Goal: Communication & Community: Ask a question

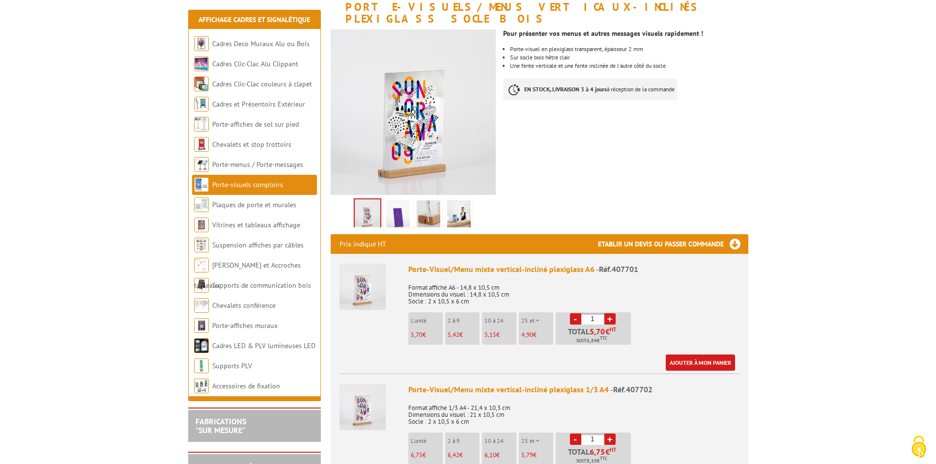
click at [610, 314] on link "+" at bounding box center [610, 319] width 11 height 11
type input "3"
click at [697, 355] on link "Ajouter à mon panier" at bounding box center [700, 363] width 69 height 16
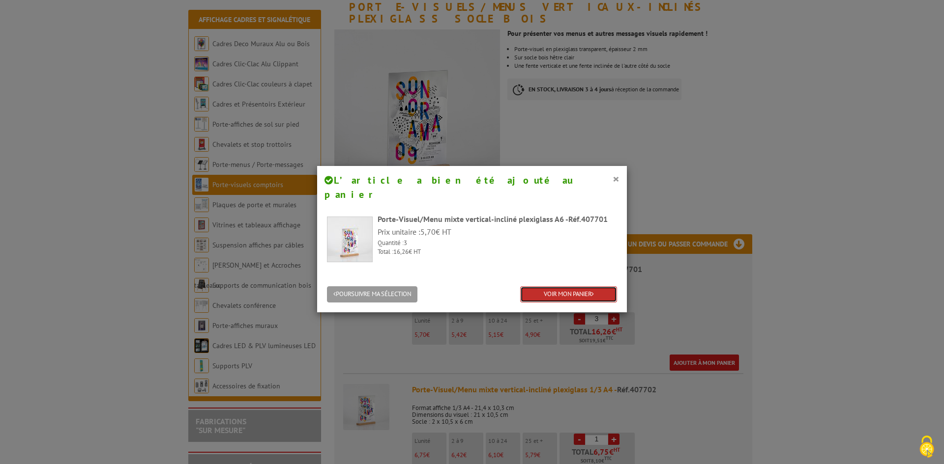
click at [572, 287] on link "VOIR MON PANIER" at bounding box center [568, 295] width 97 height 16
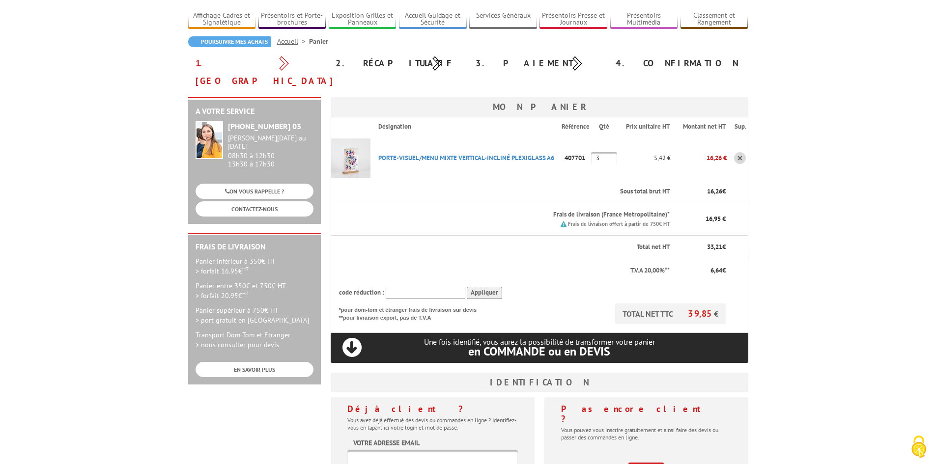
scroll to position [158, 0]
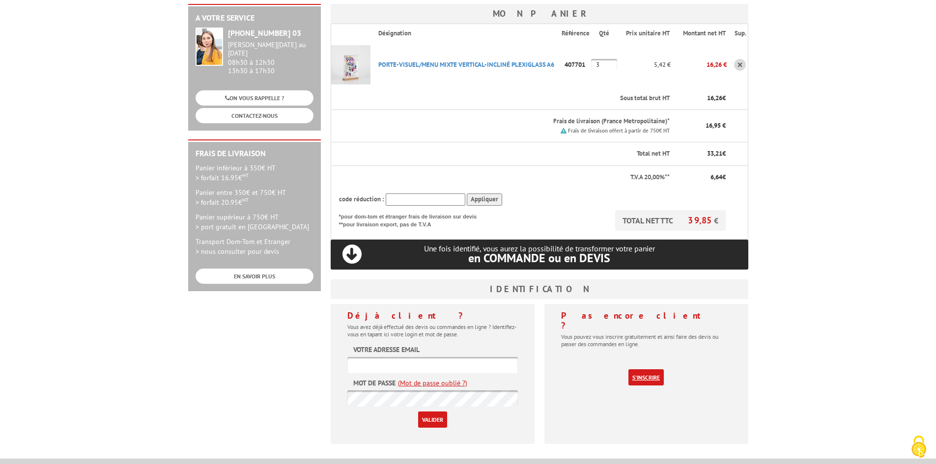
click at [654, 370] on link "S'inscrire" at bounding box center [646, 378] width 35 height 16
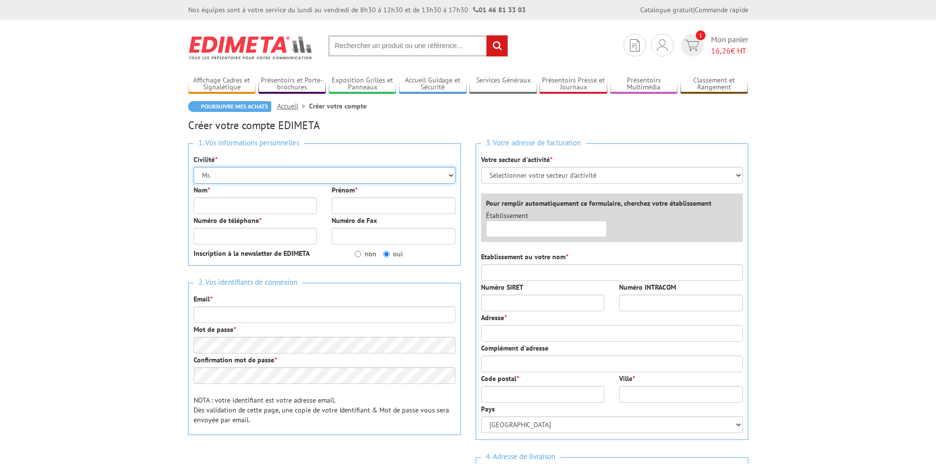
click at [291, 170] on select "Mr. Mme. Mlle." at bounding box center [325, 175] width 262 height 17
select select "Mme."
click at [194, 167] on select "Mr. Mme. Mlle." at bounding box center [325, 175] width 262 height 17
click at [255, 204] on input "Nom *" at bounding box center [256, 206] width 124 height 17
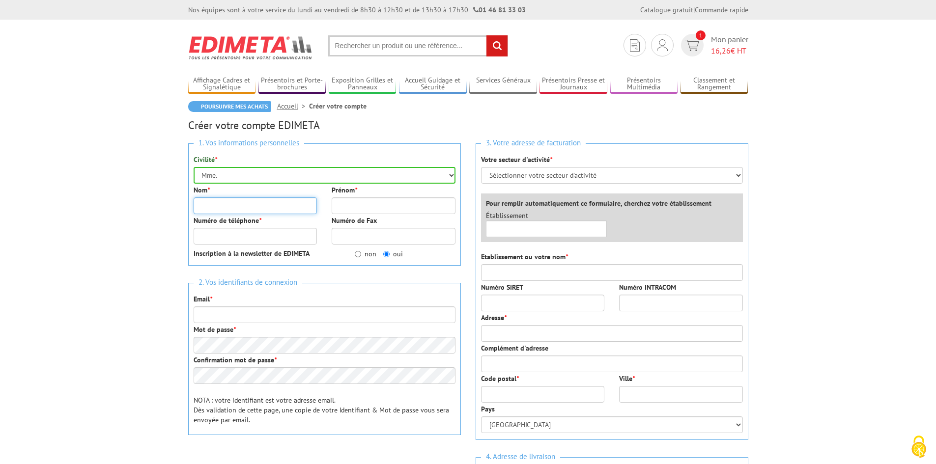
type input "[GEOGRAPHIC_DATA]"
type input "[PERSON_NAME]"
type input "0634685435"
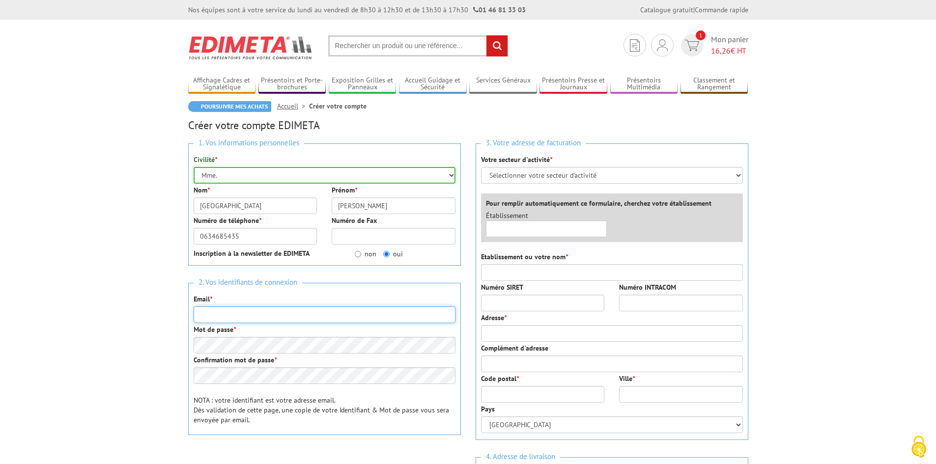
type input "christelle.clairville@gmail.com"
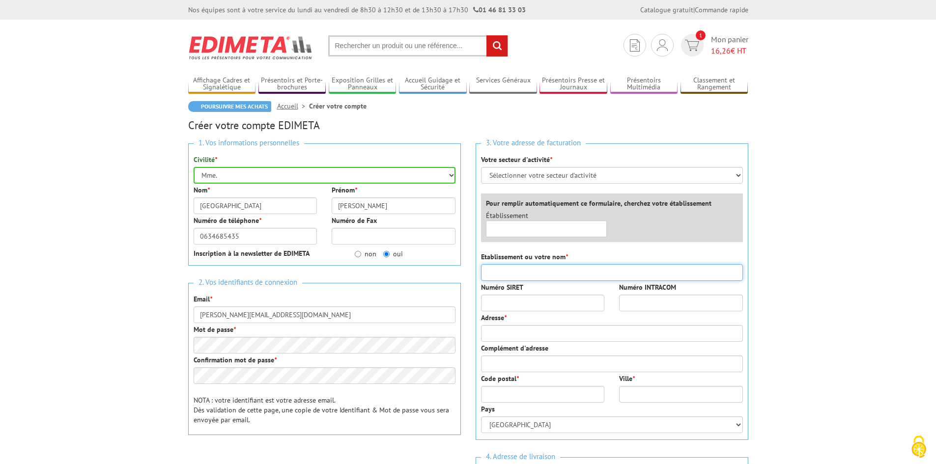
type input "Société GASTON"
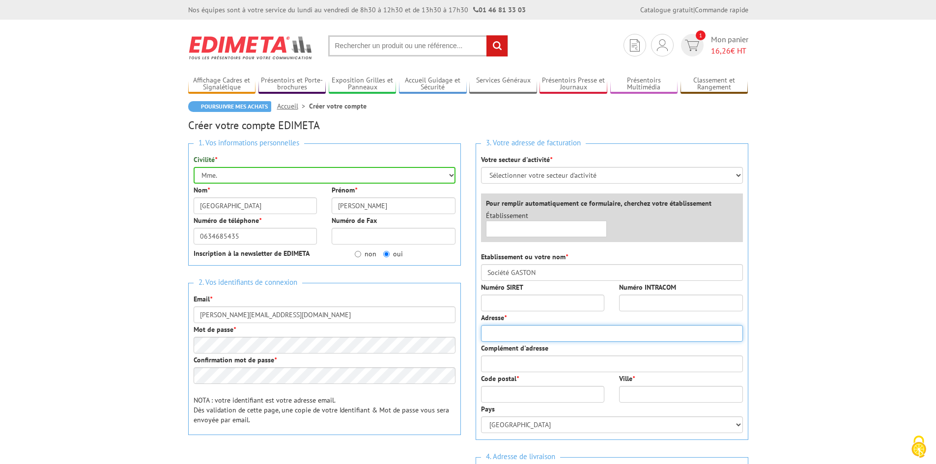
type input "1132 Chemin de Bergette"
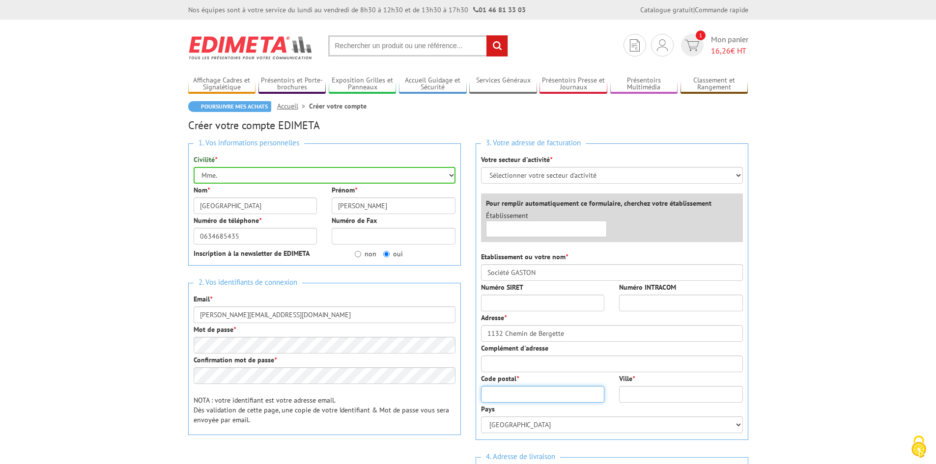
type input "97170"
type input "Petit-Bourg"
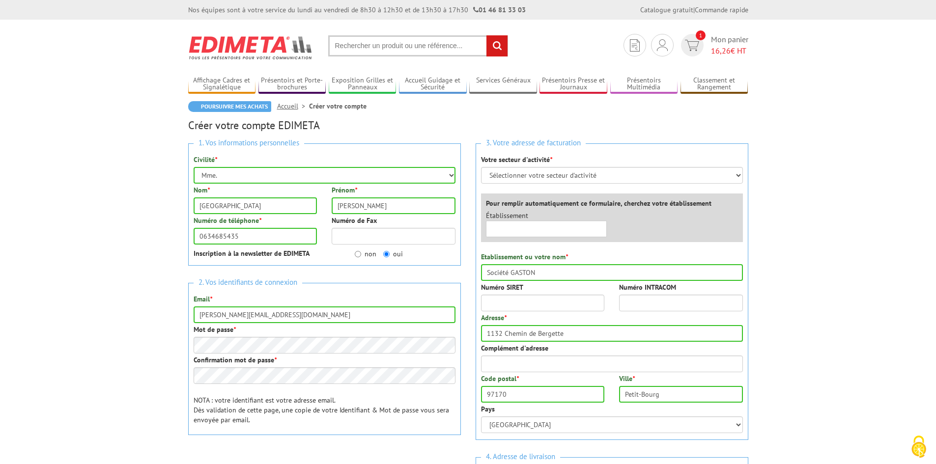
click at [368, 252] on label "non" at bounding box center [366, 254] width 22 height 10
click at [361, 252] on input "non" at bounding box center [358, 254] width 6 height 6
radio input "true"
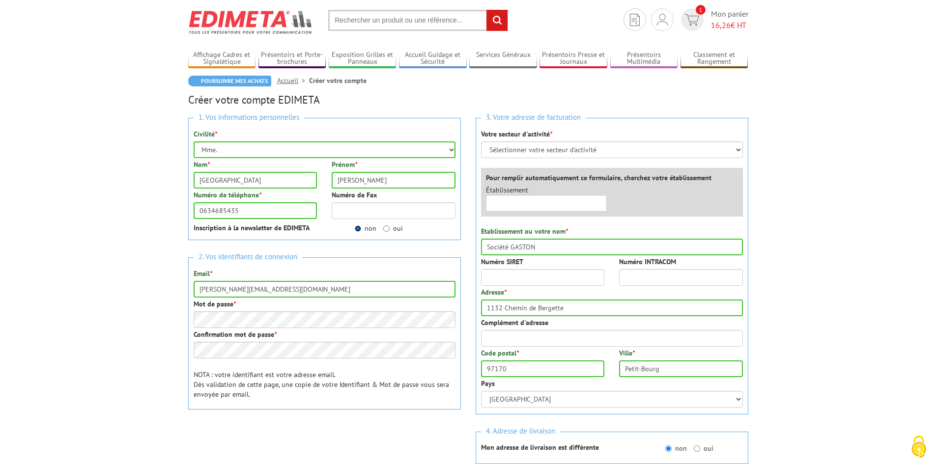
scroll to position [49, 0]
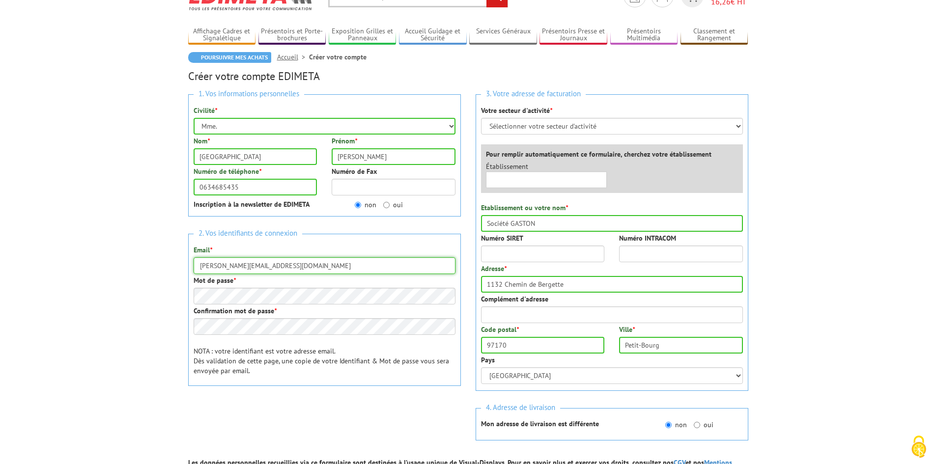
drag, startPoint x: 301, startPoint y: 266, endPoint x: 192, endPoint y: 265, distance: 108.6
click at [193, 265] on div "2. Vos identifiants de connexion Email * christelle.clairville@gmail.com Mot de…" at bounding box center [324, 310] width 273 height 152
type input "f"
type input "[DOMAIN_NAME][EMAIL_ADDRESS][DOMAIN_NAME]"
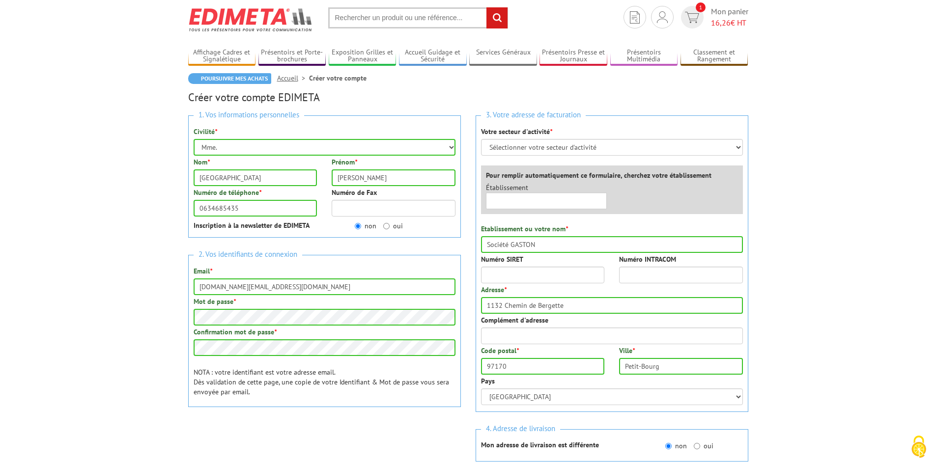
scroll to position [0, 0]
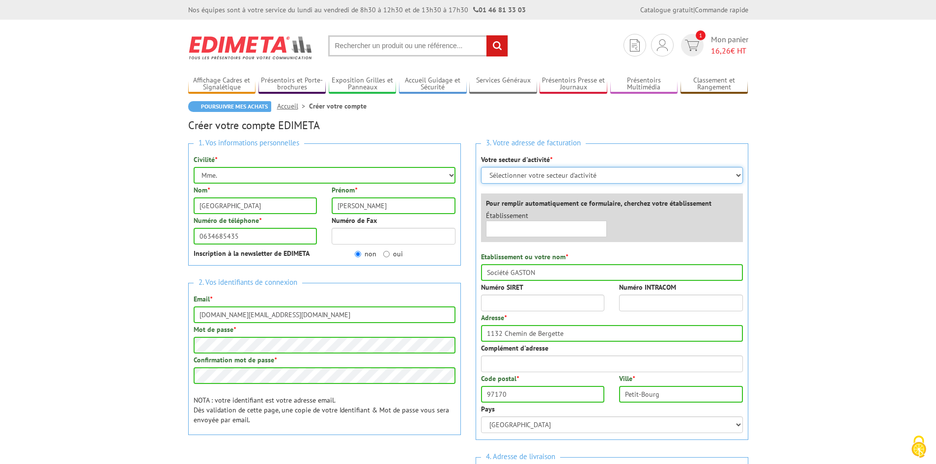
click at [604, 173] on select "Sélectionner votre secteur d'activité Administrations et collectivités Magasins…" at bounding box center [612, 175] width 262 height 17
select select "878"
click at [481, 167] on select "Sélectionner votre secteur d'activité Administrations et collectivités Magasins…" at bounding box center [612, 175] width 262 height 17
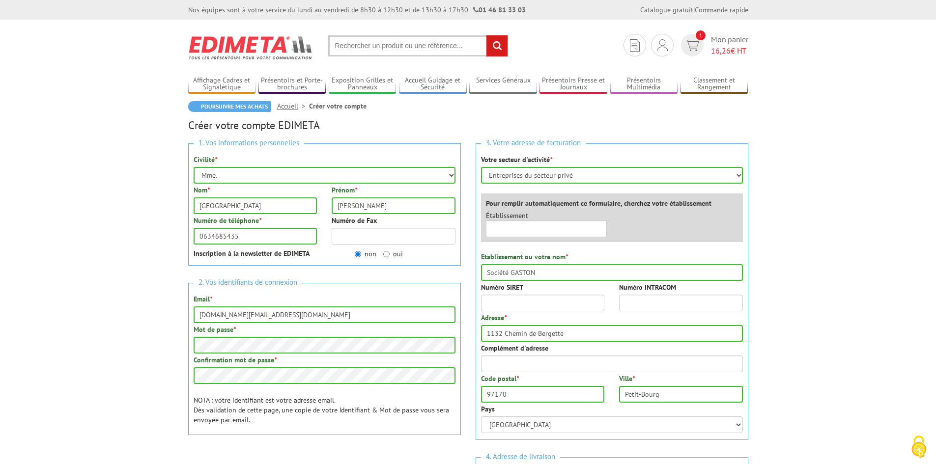
click at [531, 231] on input "text" at bounding box center [546, 229] width 121 height 17
type input "gaston"
click at [538, 232] on input "gaston" at bounding box center [546, 229] width 121 height 17
drag, startPoint x: 538, startPoint y: 231, endPoint x: 464, endPoint y: 231, distance: 73.7
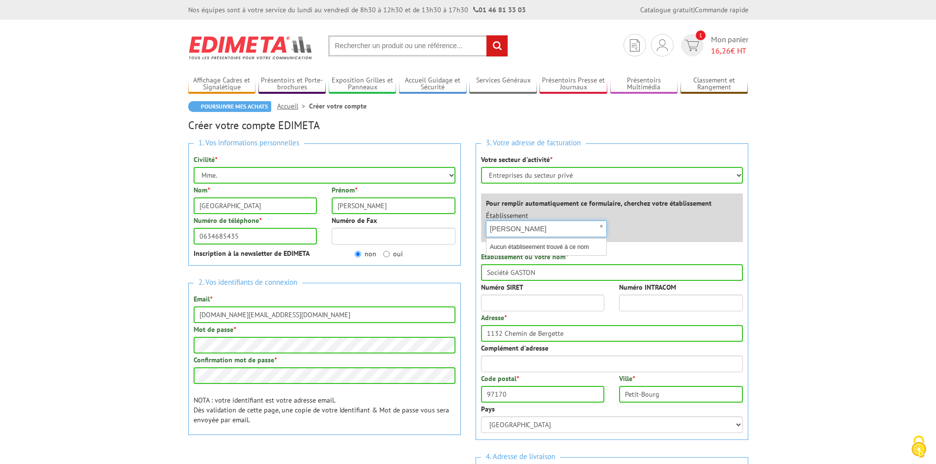
click at [462, 231] on div "1. Vos informations personnelles Civilité * Mr. Mme. Mlle. Nom * Clairville Pré…" at bounding box center [468, 360] width 575 height 449
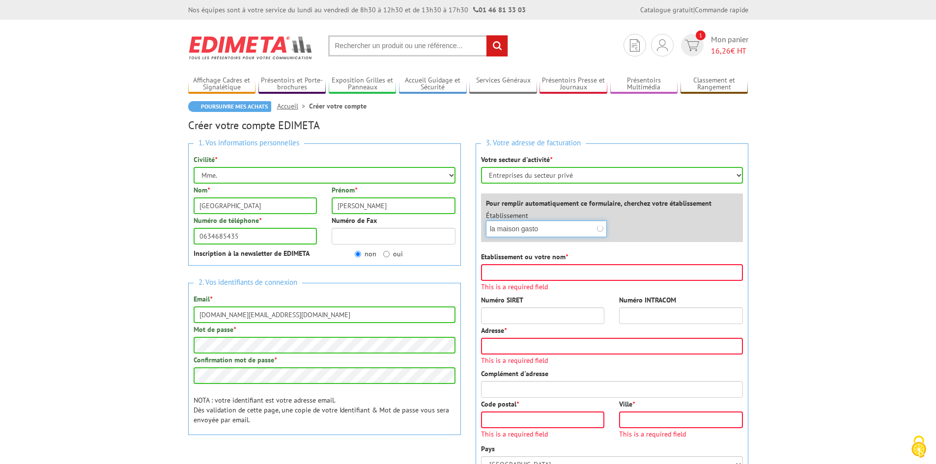
type input "la maison gaston"
click at [605, 223] on div "×" at bounding box center [546, 229] width 121 height 17
click at [569, 270] on input "Etablissement ou votre nom *" at bounding box center [612, 272] width 262 height 17
type input "Société GASTON"
type input "1132 Chemin de Bergette"
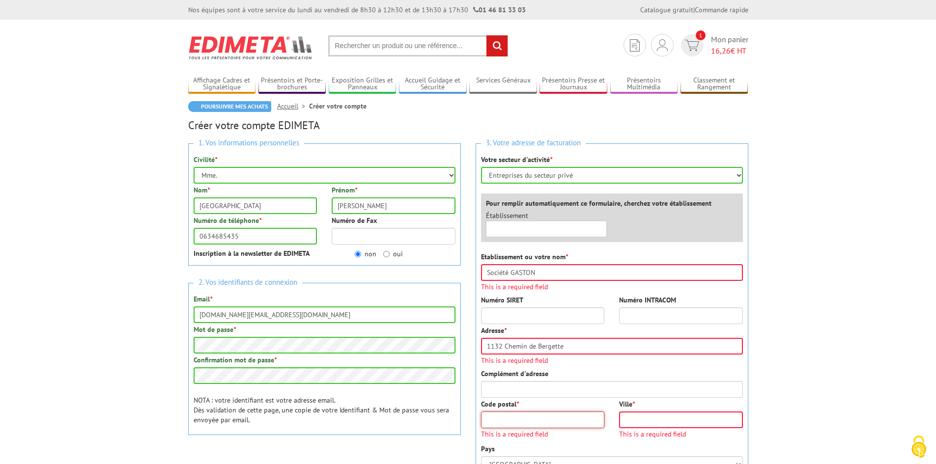
type input "97170"
type input "Petit-Bourg"
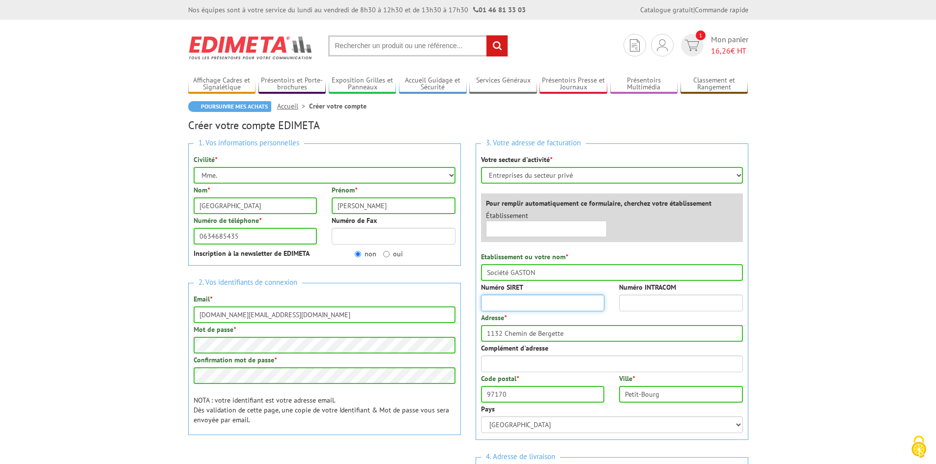
click at [566, 305] on input "Numéro SIRET" at bounding box center [543, 303] width 124 height 17
type input "89771330100017"
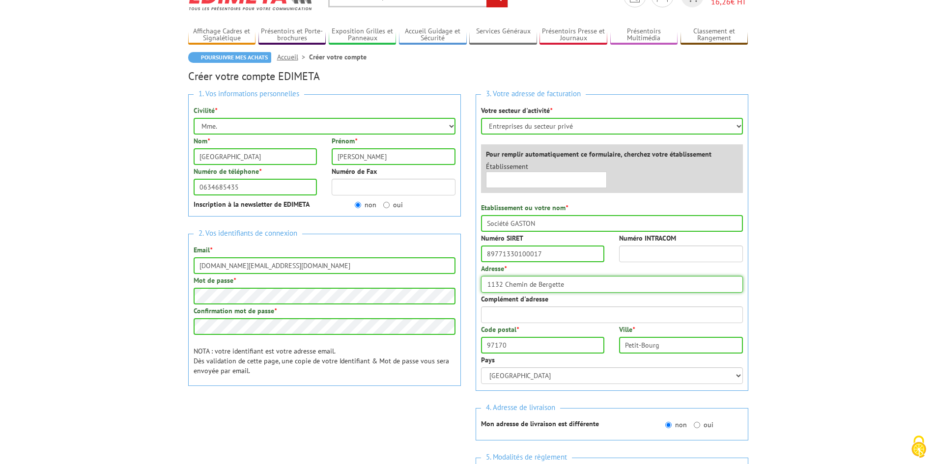
click at [496, 288] on input "1132 Chemin de Bergette" at bounding box center [612, 284] width 262 height 17
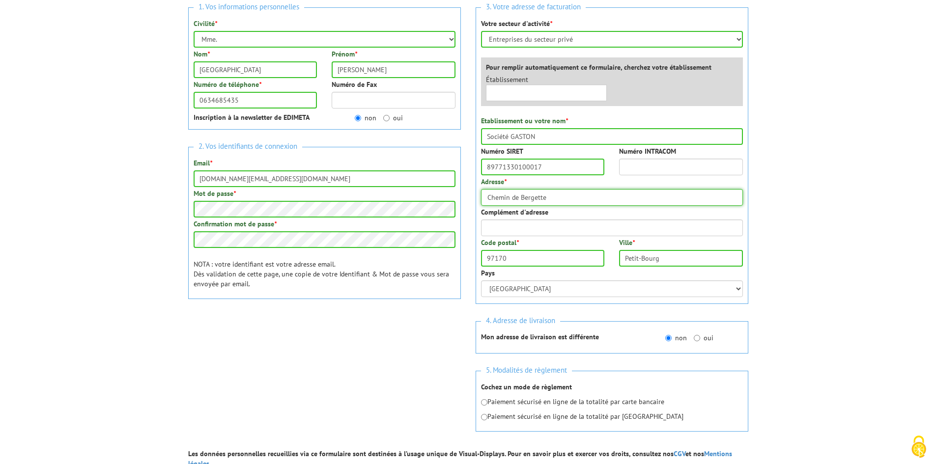
scroll to position [147, 0]
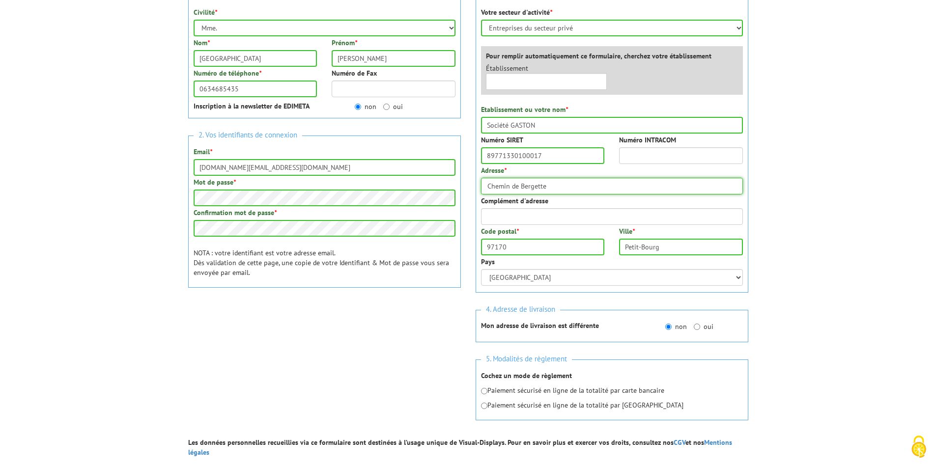
type input "Chemin de Bergette"
click at [696, 327] on input "oui" at bounding box center [697, 327] width 6 height 6
radio input "true"
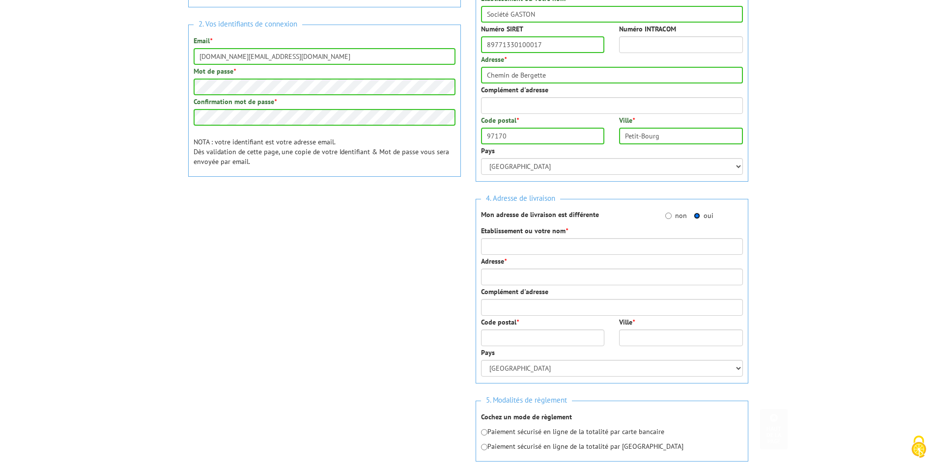
scroll to position [295, 0]
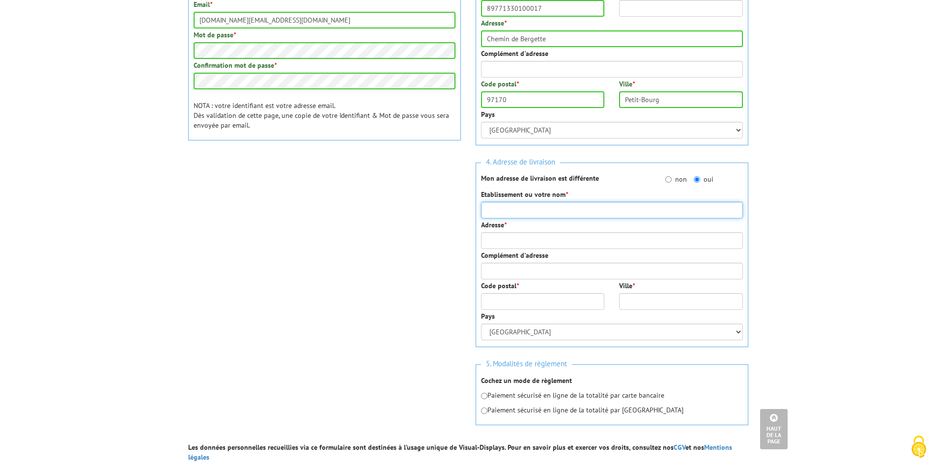
click at [635, 213] on input "Etablissement ou votre nom *" at bounding box center [612, 210] width 262 height 17
type input "Société GASTON"
type input "1132 Chemin de Bergette"
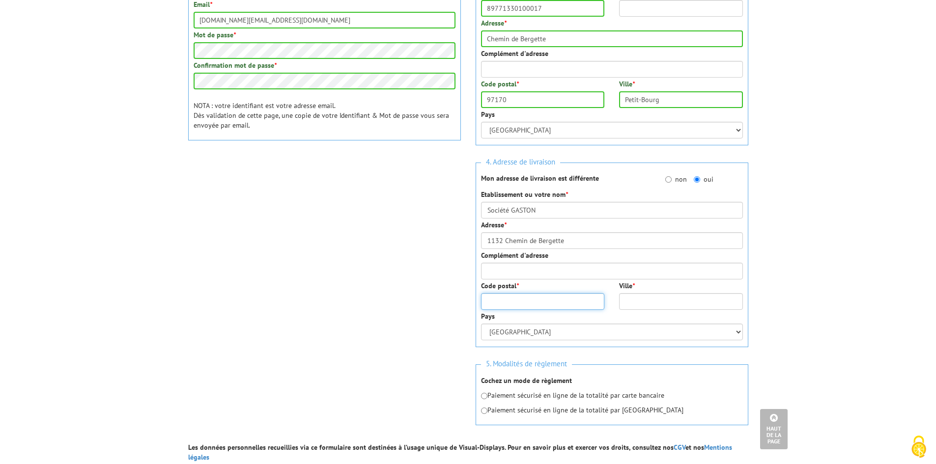
type input "97170"
type input "Petit-Bourg"
drag, startPoint x: 579, startPoint y: 241, endPoint x: 372, endPoint y: 248, distance: 207.5
click at [375, 248] on div "1. Vos informations personnelles Civilité * Mr. Mme. Mlle. Nom * Clairville Pré…" at bounding box center [468, 142] width 575 height 602
type input "[STREET_ADDRESS][PERSON_NAME]"
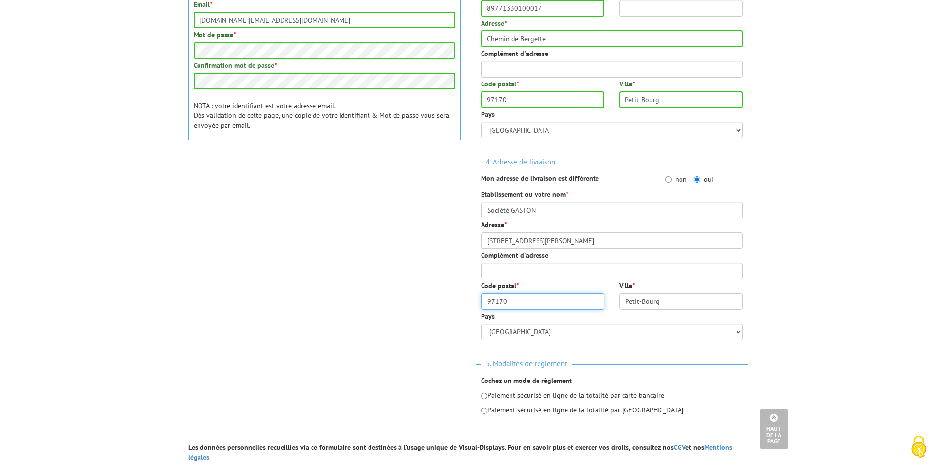
drag, startPoint x: 542, startPoint y: 300, endPoint x: 473, endPoint y: 300, distance: 68.8
click at [479, 300] on div "Code postal * 97170" at bounding box center [543, 295] width 139 height 29
click at [498, 300] on input "97170" at bounding box center [543, 301] width 124 height 17
click at [499, 300] on input "97170" at bounding box center [543, 301] width 124 height 17
click at [500, 300] on input "97170" at bounding box center [543, 301] width 124 height 17
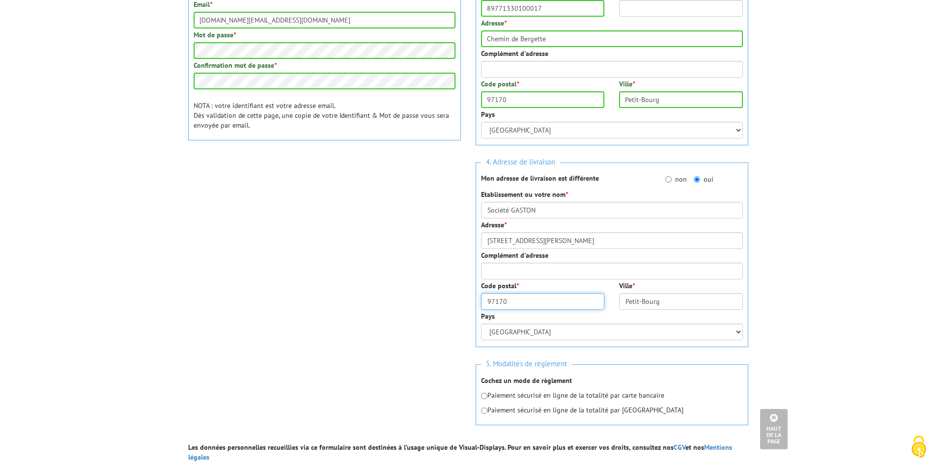
click at [500, 300] on input "97170" at bounding box center [543, 301] width 124 height 17
type input "45100"
click at [652, 300] on input "Petit-Bourg" at bounding box center [681, 301] width 124 height 17
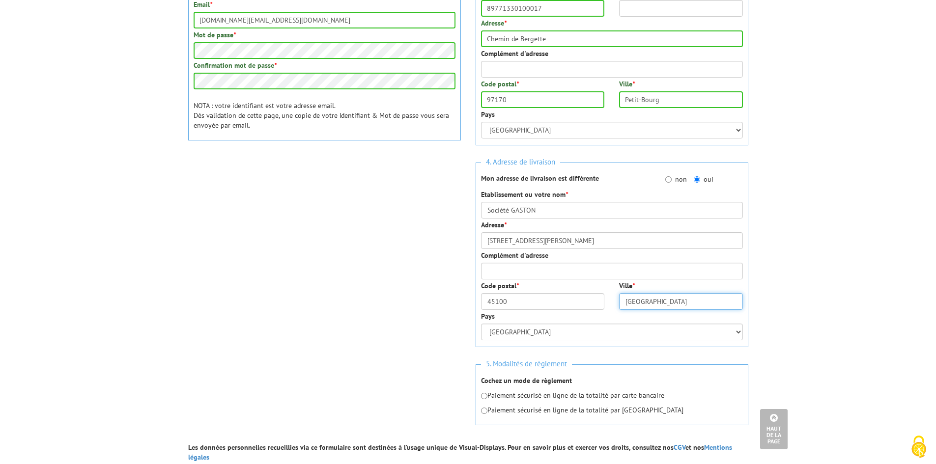
type input "[GEOGRAPHIC_DATA]"
click at [863, 260] on body "Nos équipes sont à votre service du lundi au vendredi de 8h30 à 12h30 et de 13h…" at bounding box center [468, 270] width 936 height 1131
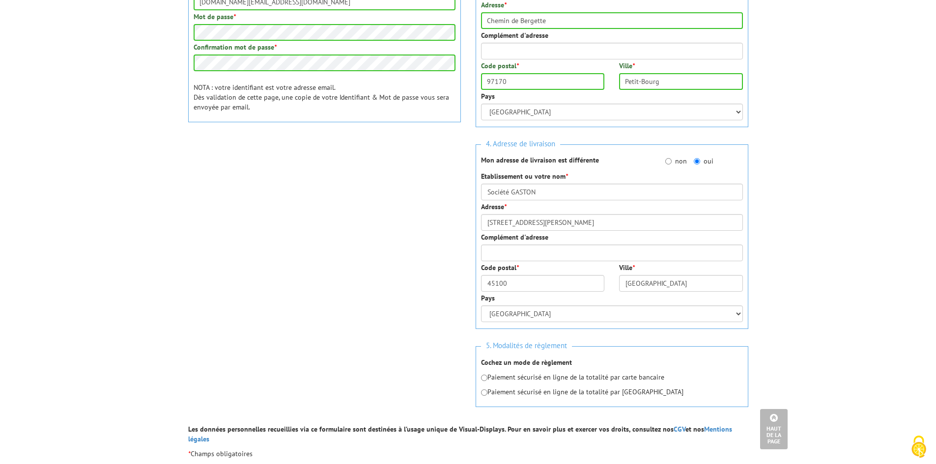
scroll to position [344, 0]
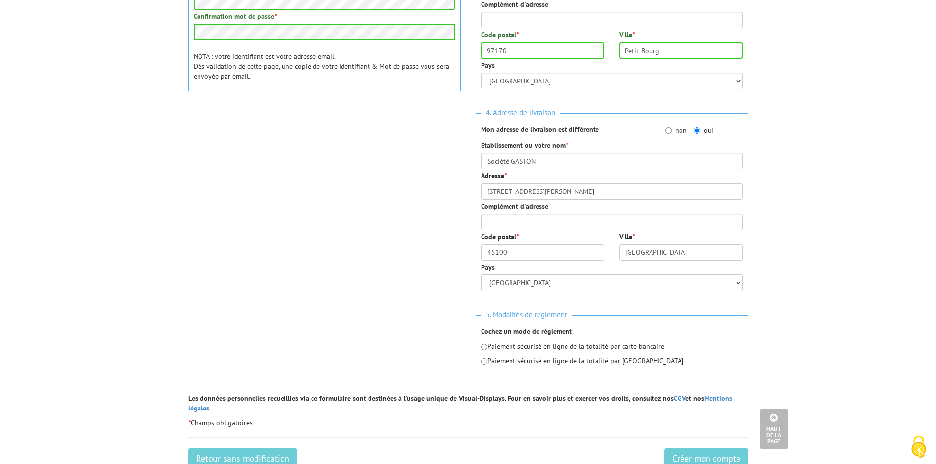
click at [554, 345] on p "Paiement sécurisé en ligne de la totalité par carte bancaire" at bounding box center [612, 347] width 262 height 10
click at [488, 346] on p "Paiement sécurisé en ligne de la totalité par carte bancaire" at bounding box center [612, 347] width 262 height 10
click at [485, 349] on input "radio" at bounding box center [484, 347] width 6 height 6
radio input "true"
click at [704, 448] on input "Créer mon compte" at bounding box center [706, 459] width 84 height 22
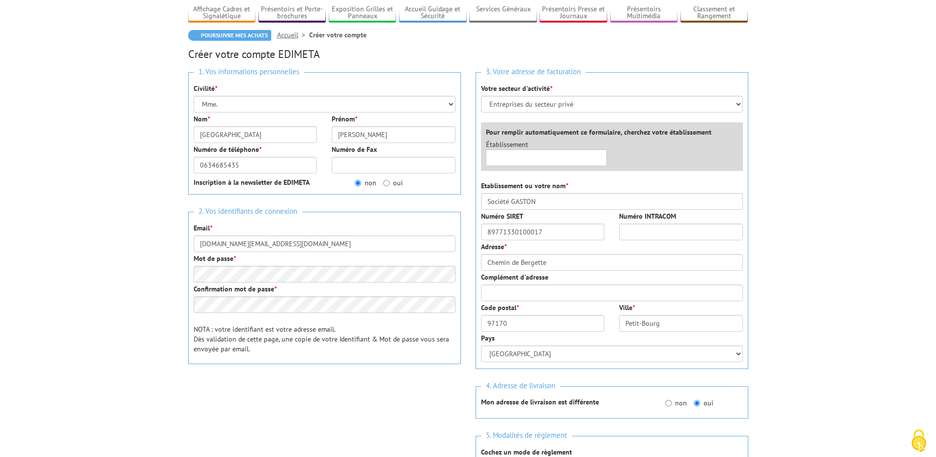
scroll to position [98, 0]
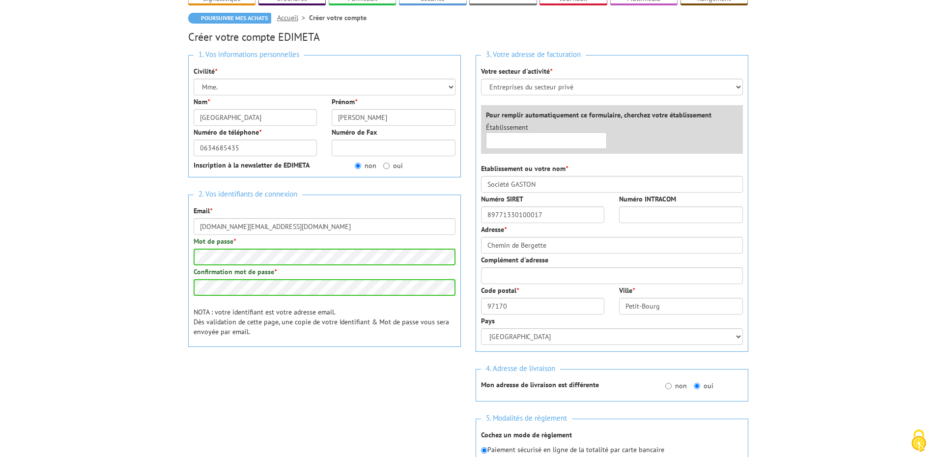
click at [397, 394] on div "0cAFcWeA4W-SkBBD0IcxbtKp5GDUR8FqCePnRgIaC4xiKDlKEgq-Kald5aO--590Z16MqPDBg34x5HQ…" at bounding box center [324, 383] width 273 height 38
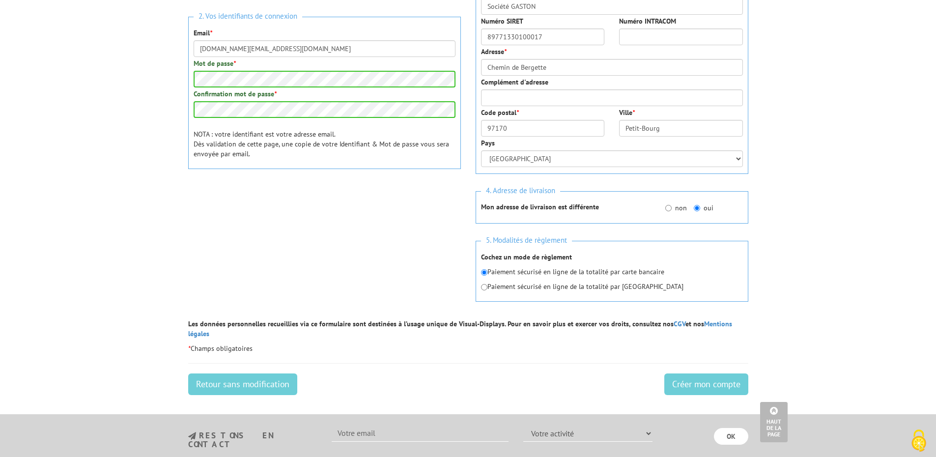
scroll to position [295, 0]
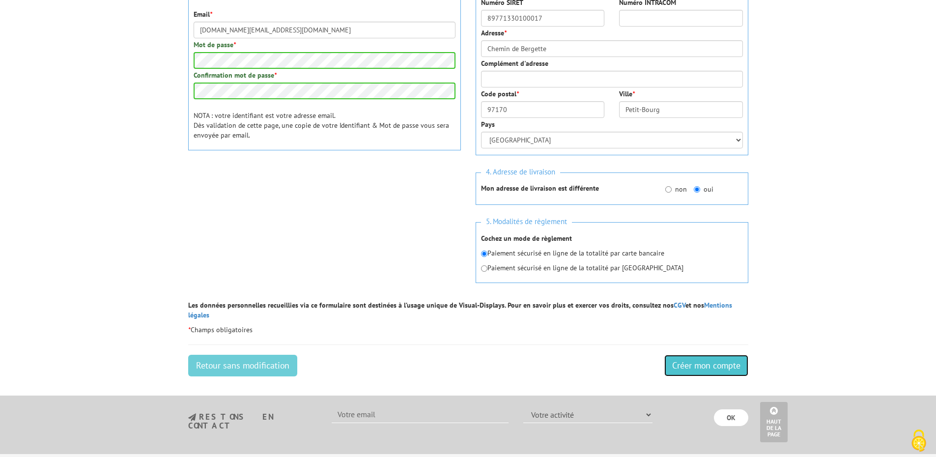
click at [705, 358] on input "Créer mon compte" at bounding box center [706, 366] width 84 height 22
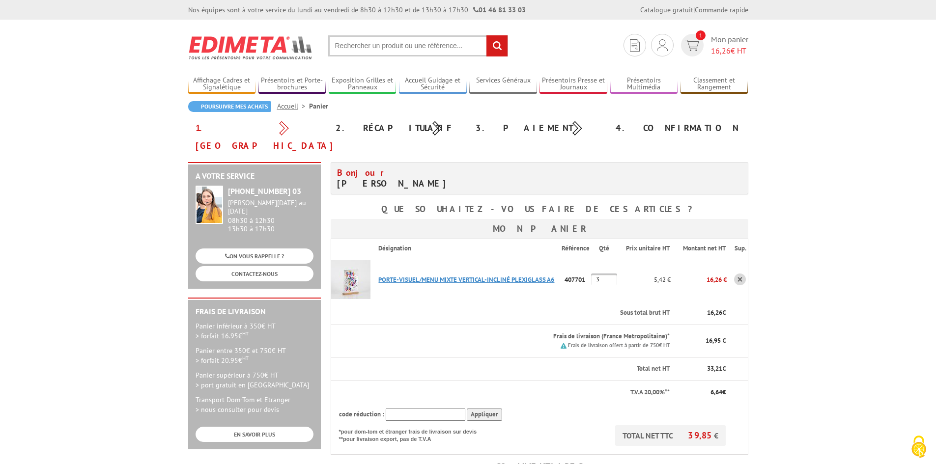
click at [419, 276] on link "PORTE-VISUEL/MENU MIXTE VERTICAL-INCLINé PLEXIGLASS A6" at bounding box center [466, 280] width 176 height 8
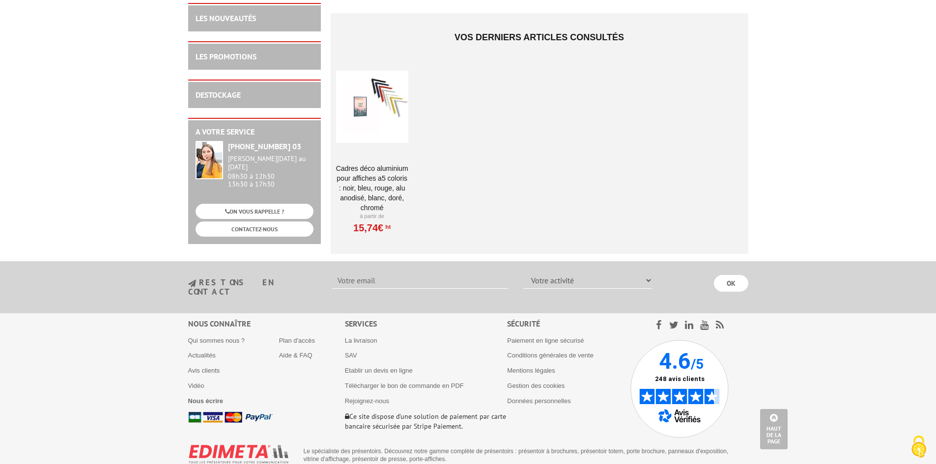
scroll to position [1125, 0]
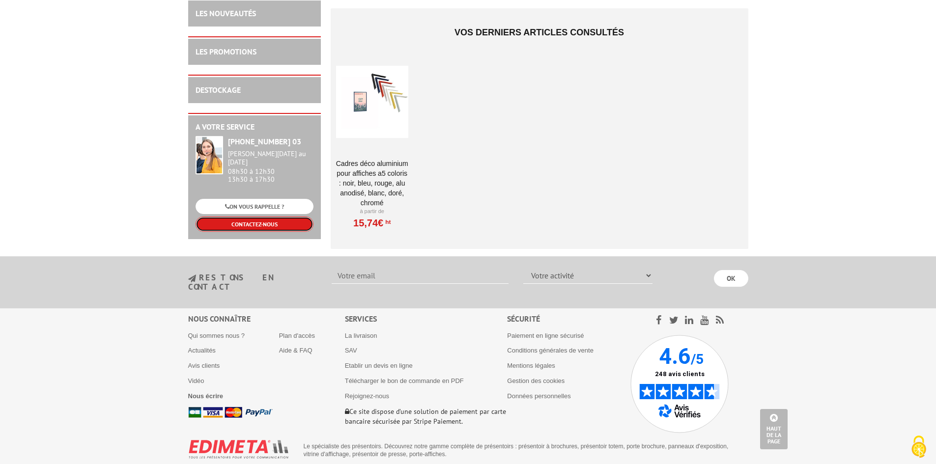
click at [265, 217] on link "CONTACTEZ-NOUS" at bounding box center [255, 224] width 118 height 15
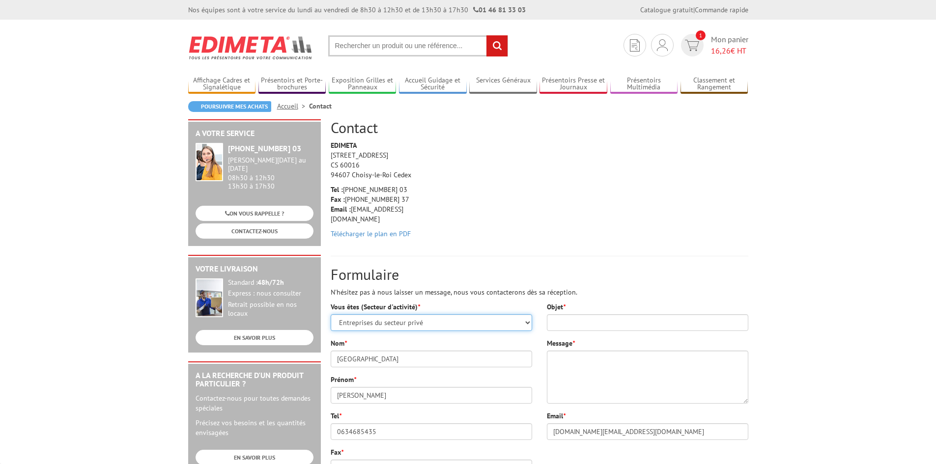
click at [457, 327] on select "Sélectionner votre statut Administrations et collectivités Magasins et commerce…" at bounding box center [432, 323] width 202 height 17
click at [331, 315] on select "Sélectionner votre statut Administrations et collectivités Magasins et commerce…" at bounding box center [432, 323] width 202 height 17
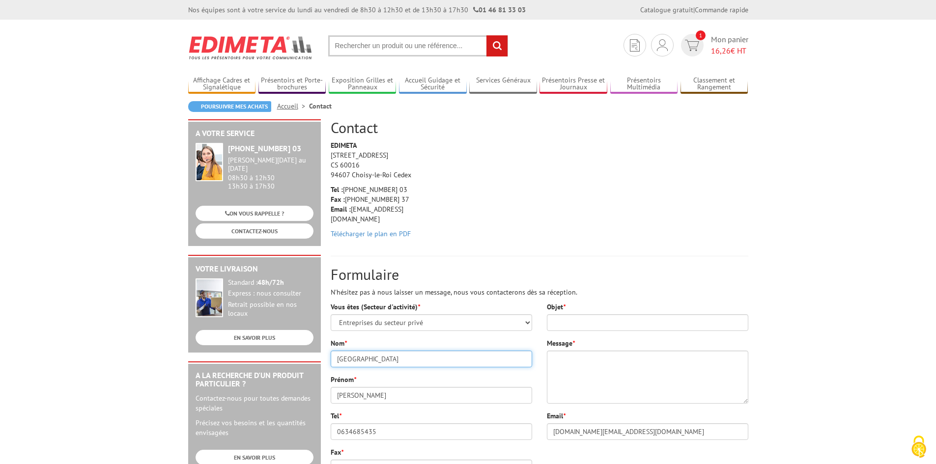
click at [485, 351] on input "[GEOGRAPHIC_DATA]" at bounding box center [432, 359] width 202 height 17
click at [617, 309] on div "Objet *" at bounding box center [648, 316] width 202 height 29
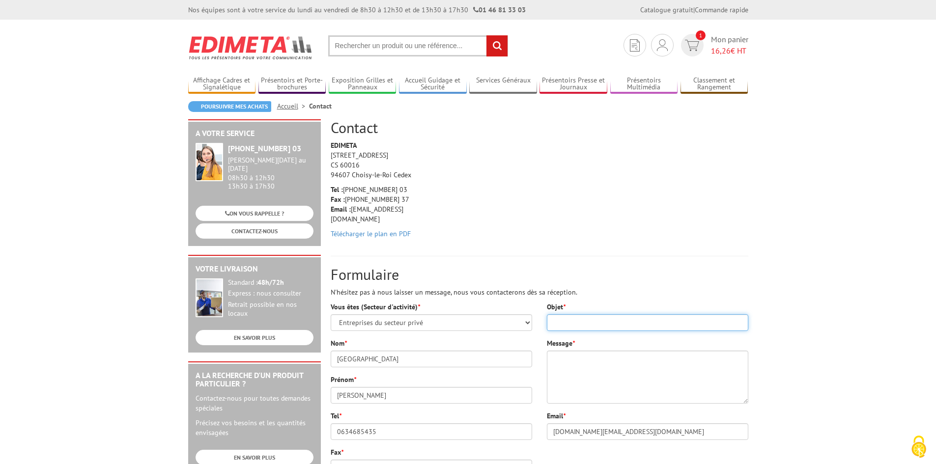
click at [615, 317] on input "Objet *" at bounding box center [648, 323] width 202 height 17
type input "Récupérer sur place"
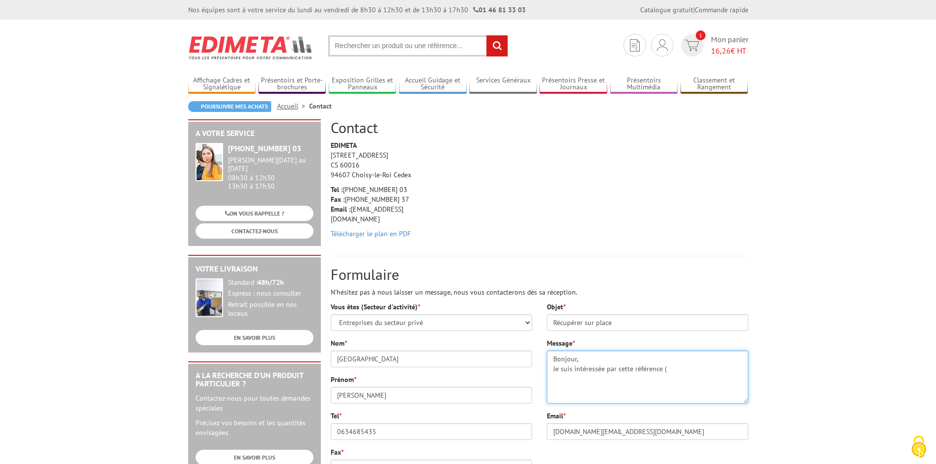
paste textarea "https://edimeta.fr//plv-mobilier/porte-brochure/porte-visuel-comptoir/chevalet_…"
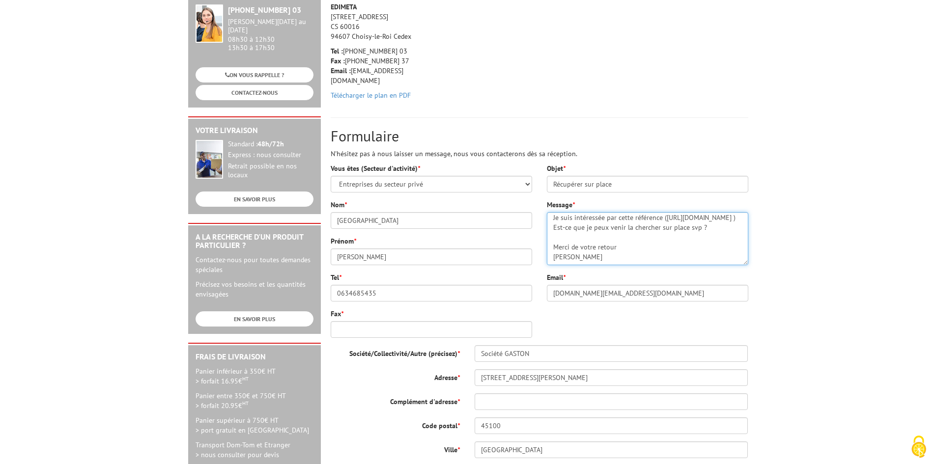
scroll to position [147, 0]
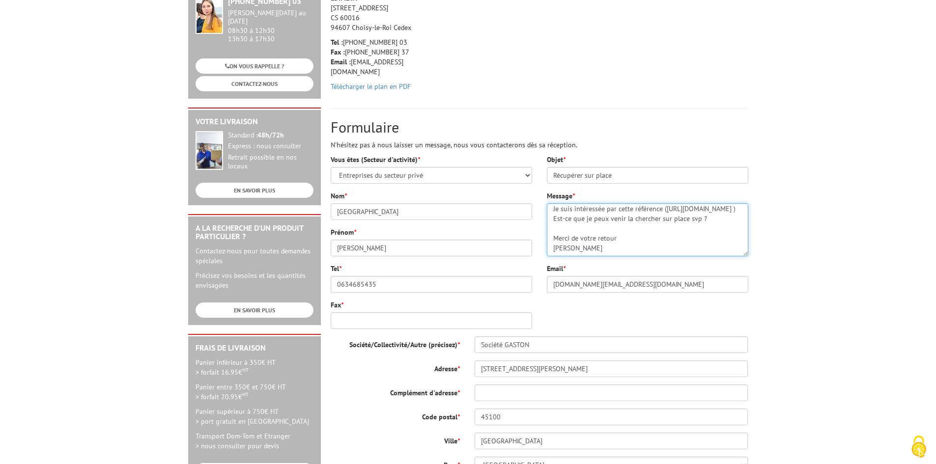
type textarea "Bonjour, Je suis intéressée par cette référence (https://edimeta.fr//plv-mobili…"
click at [498, 317] on input "Fax *" at bounding box center [432, 321] width 202 height 17
type input "0634685435"
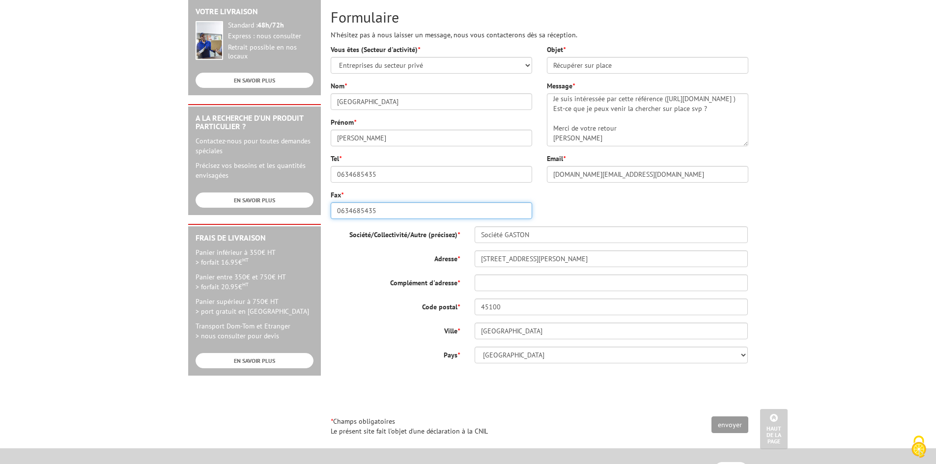
scroll to position [295, 0]
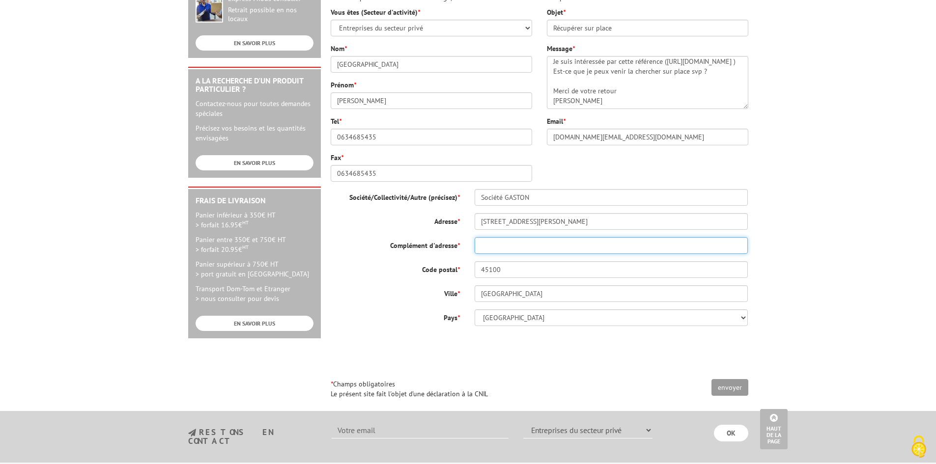
click at [500, 252] on input "Complément d'adresse *" at bounding box center [612, 245] width 274 height 17
type input "appt 36"
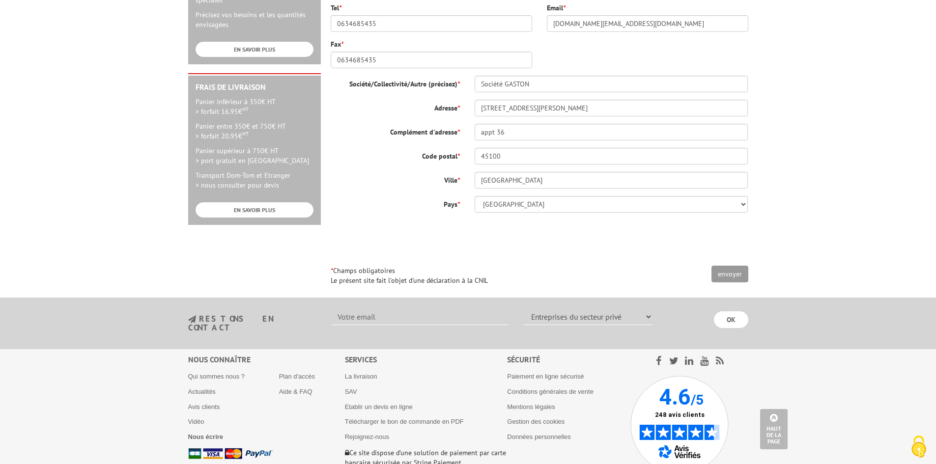
scroll to position [442, 0]
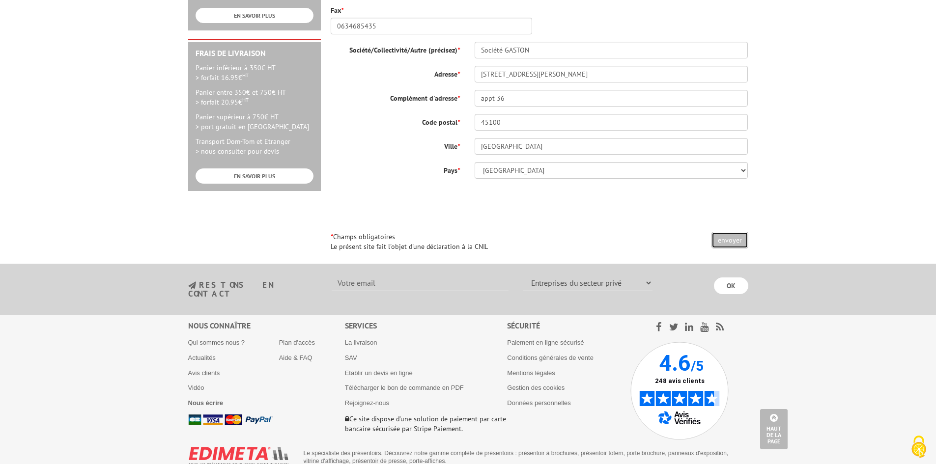
click at [740, 236] on input "envoyer" at bounding box center [730, 240] width 37 height 17
